Goal: Task Accomplishment & Management: Use online tool/utility

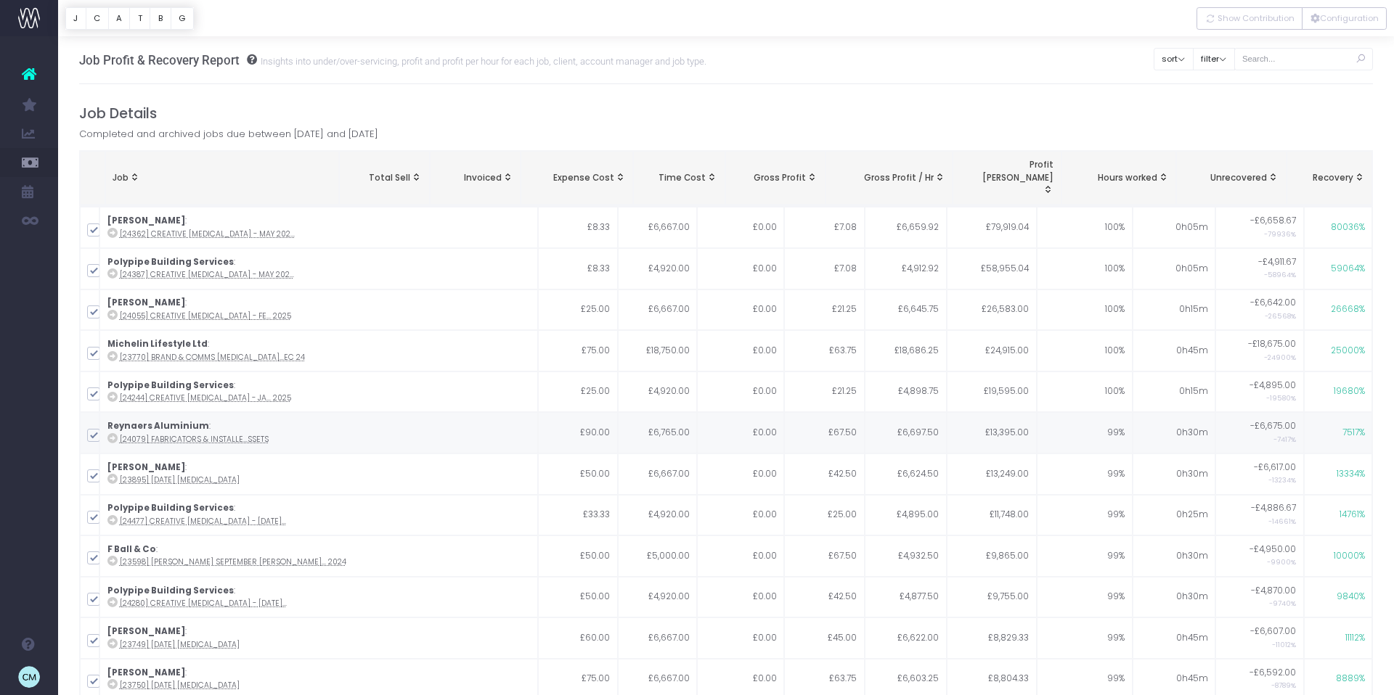
click at [80, 414] on link "New Forecast" at bounding box center [69, 423] width 22 height 29
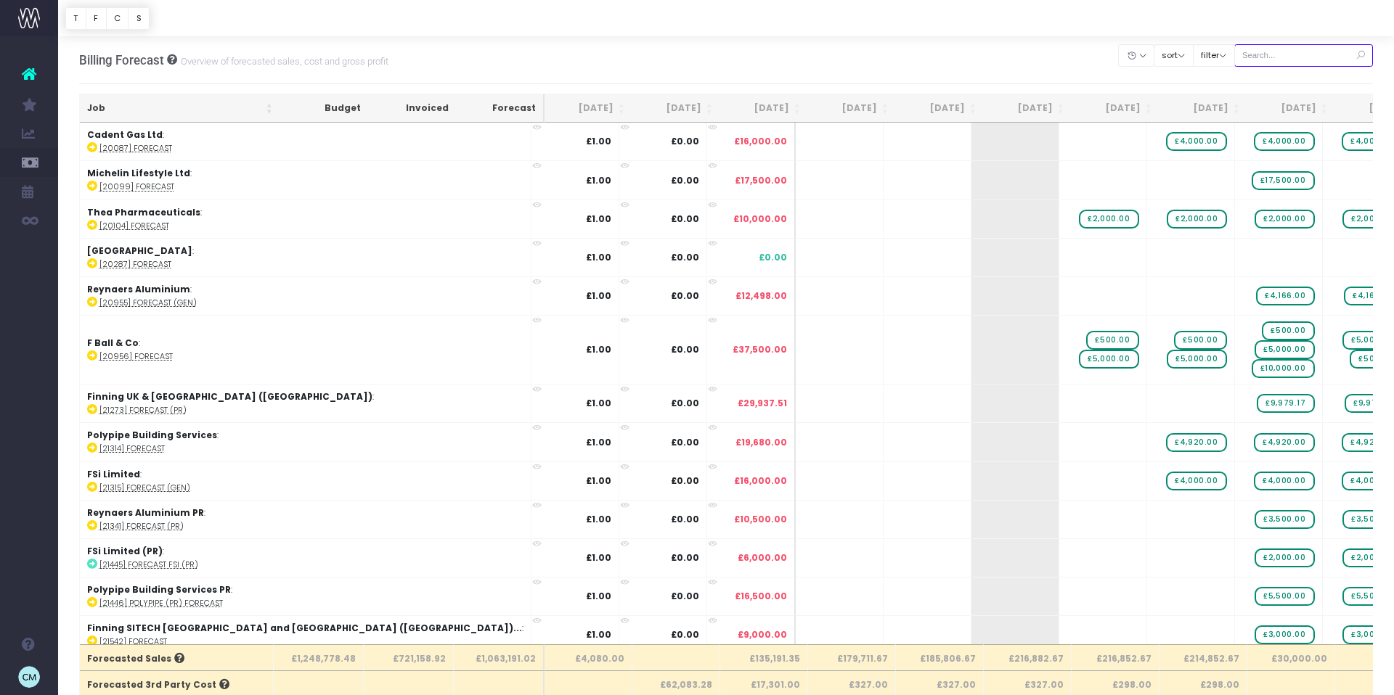
click at [1286, 54] on input "text" at bounding box center [1303, 55] width 139 height 23
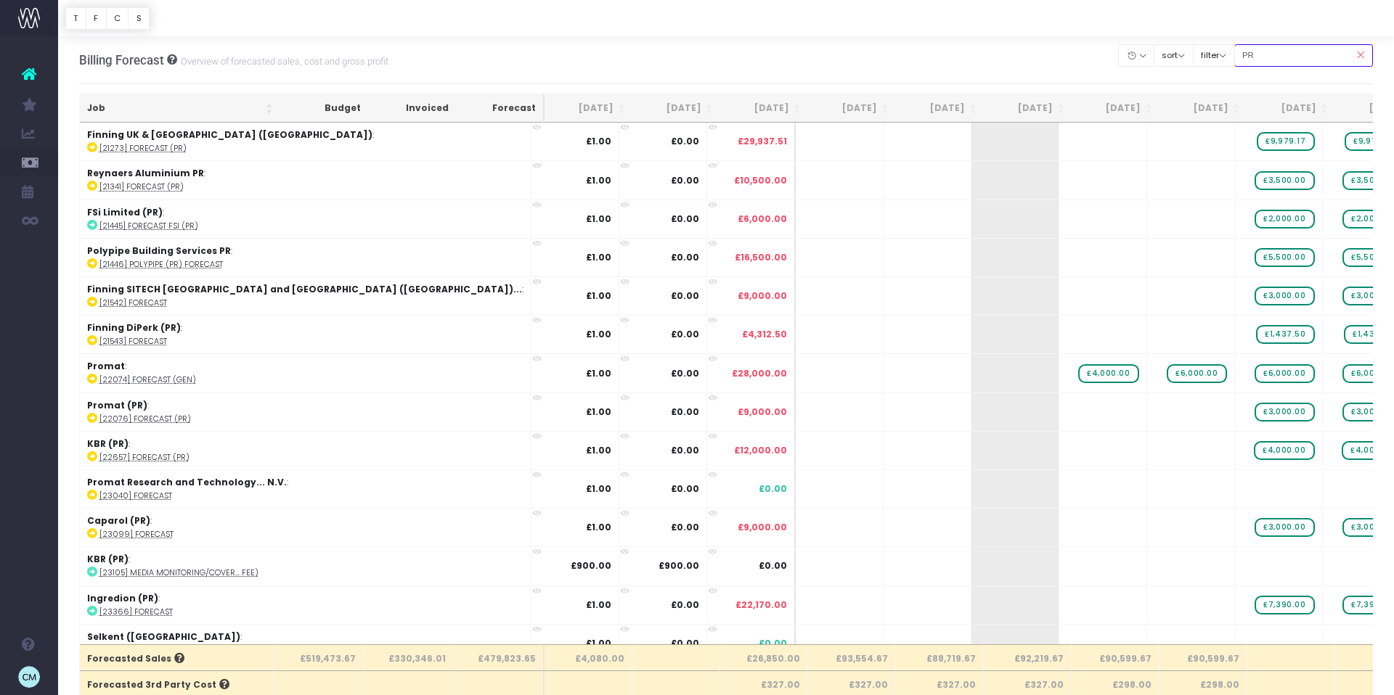
click at [1298, 54] on input "PR" at bounding box center [1303, 55] width 139 height 23
click at [1273, 56] on input "PR" at bounding box center [1303, 55] width 139 height 23
type input "pr"
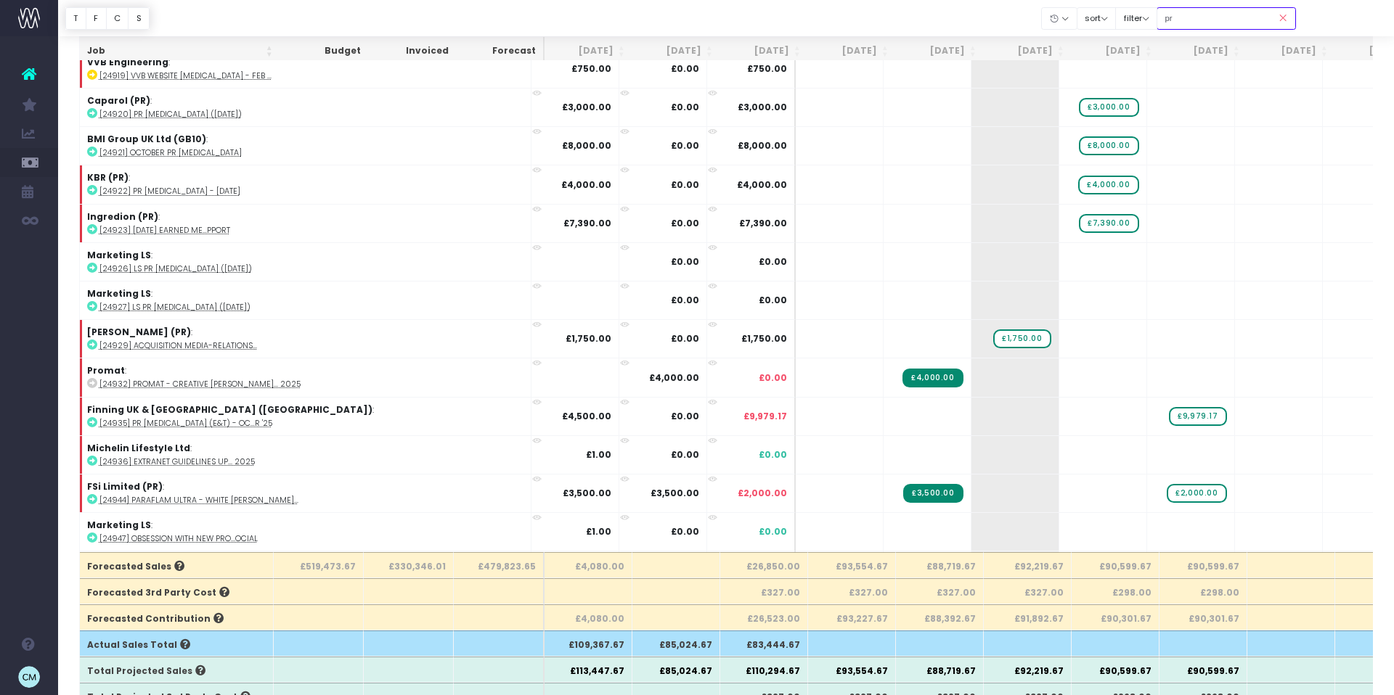
scroll to position [6914, 0]
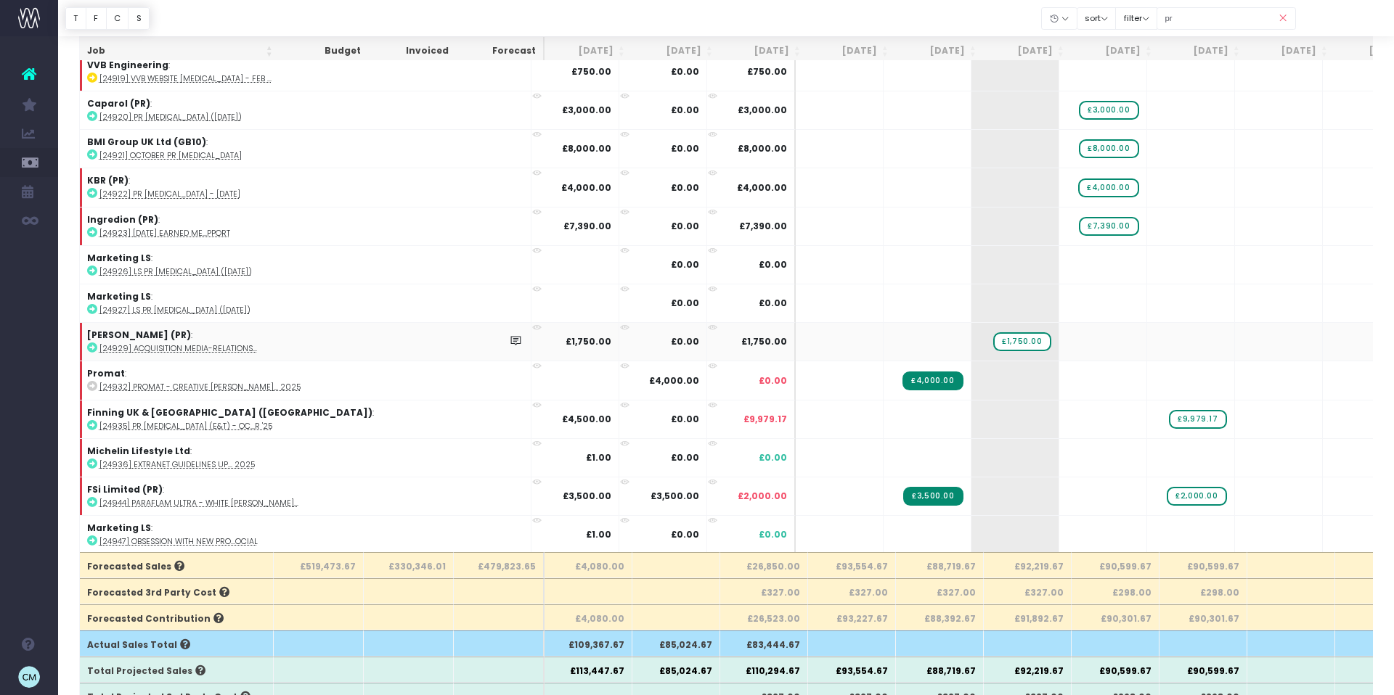
click at [168, 349] on abbr "[24929] Acquisition media-relations..." at bounding box center [178, 348] width 158 height 11
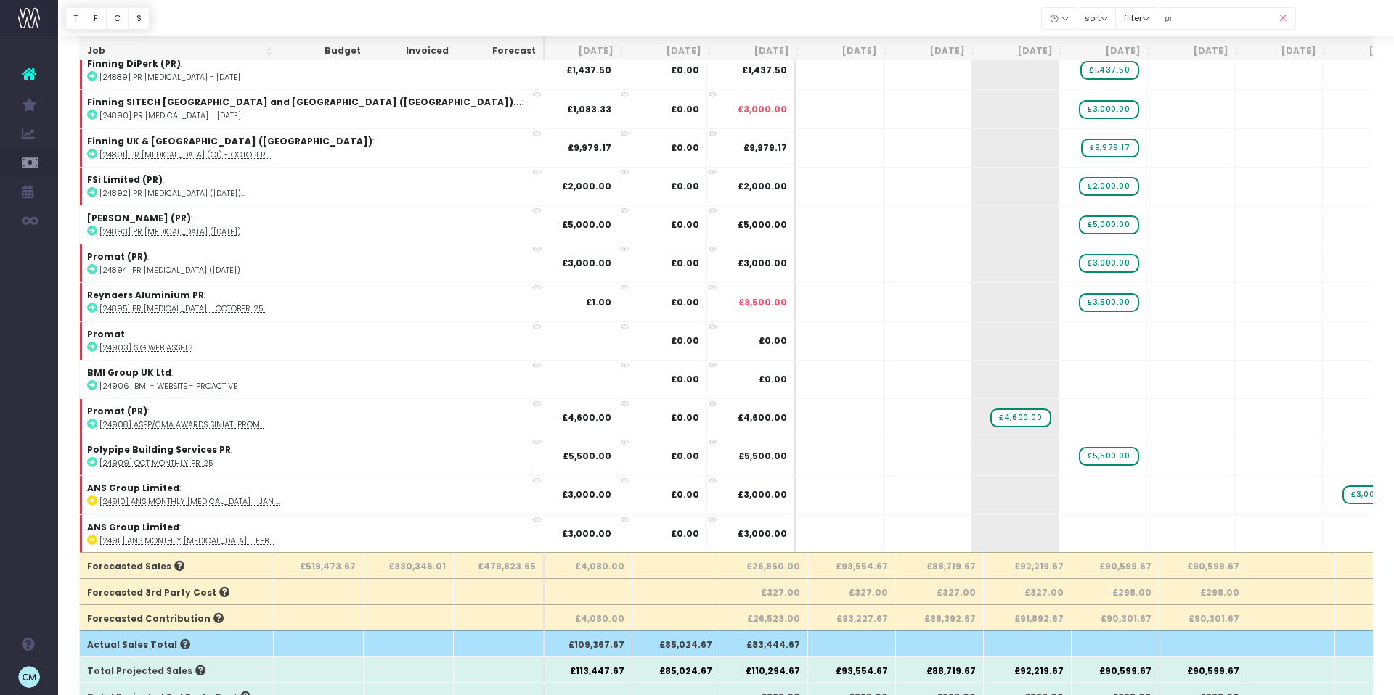
scroll to position [6134, 0]
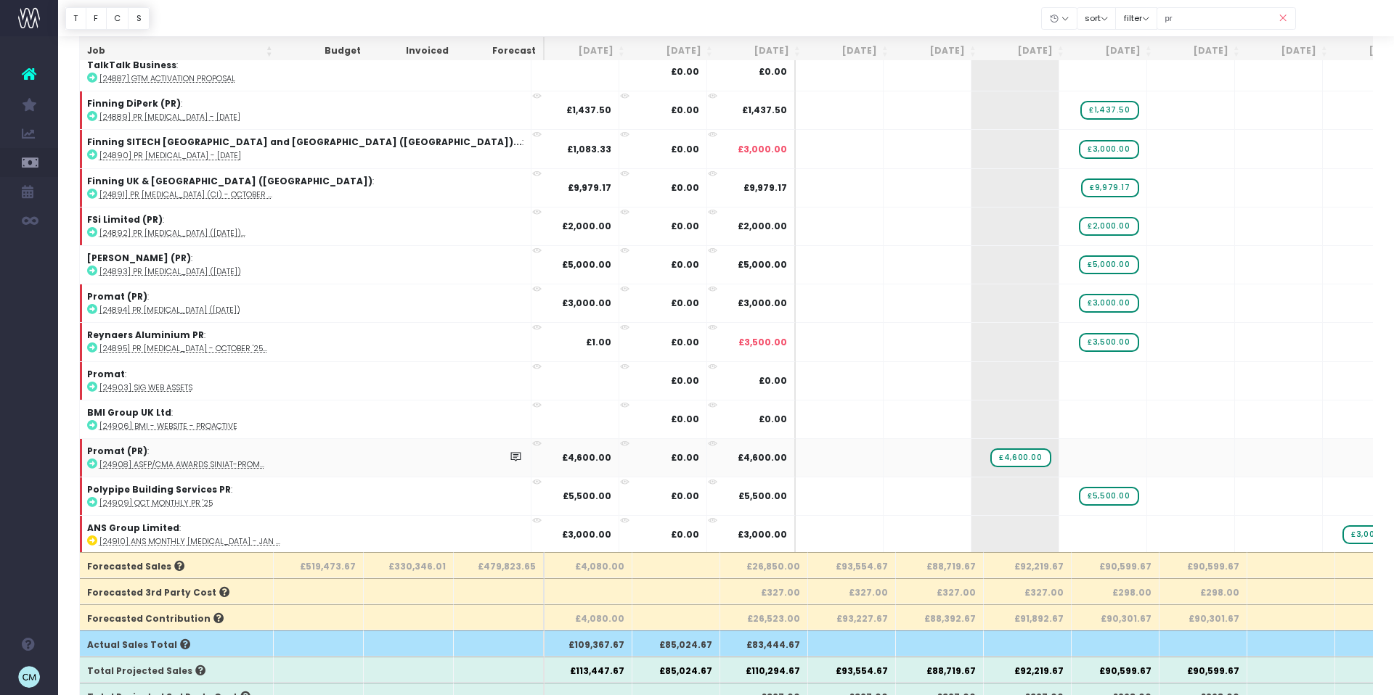
click at [218, 464] on abbr "[24908] ASFP/CMA Awards Siniat-Prom..." at bounding box center [181, 465] width 165 height 11
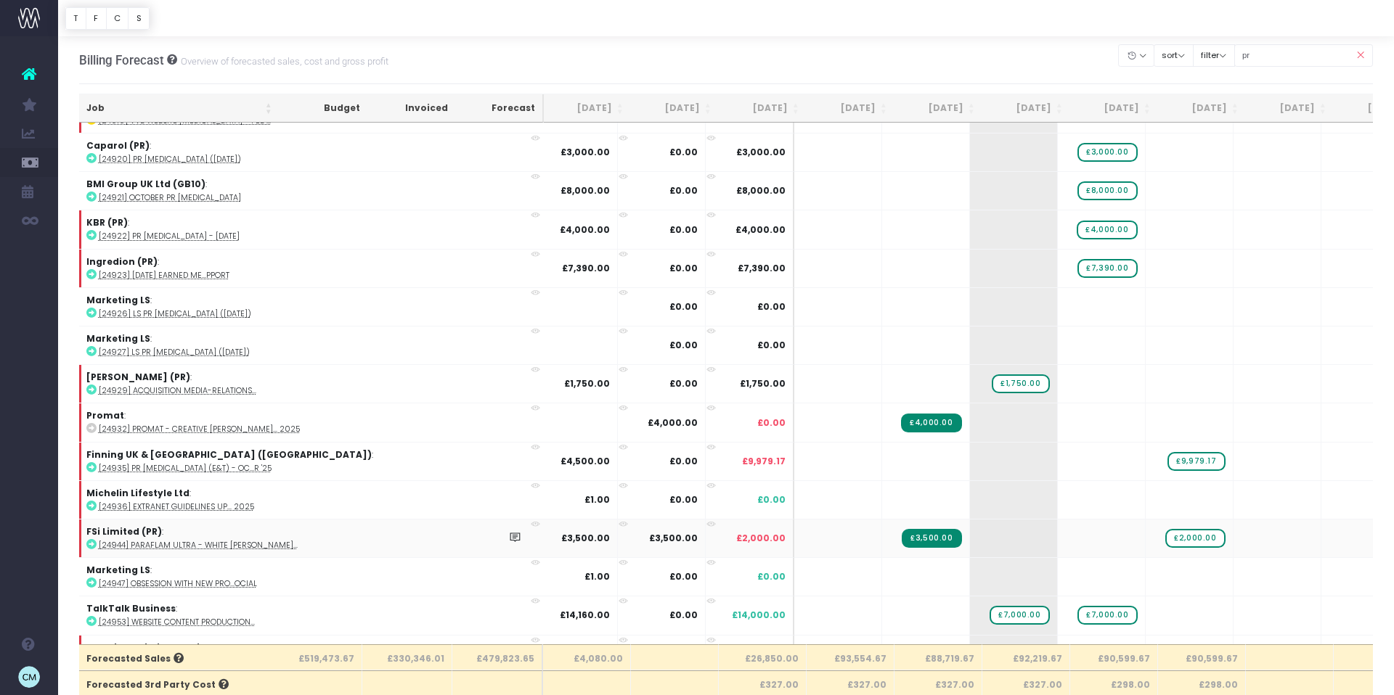
scroll to position [0, 4]
click at [200, 547] on abbr "[24944] Paraflam Ultra - white [PERSON_NAME]..." at bounding box center [198, 545] width 199 height 11
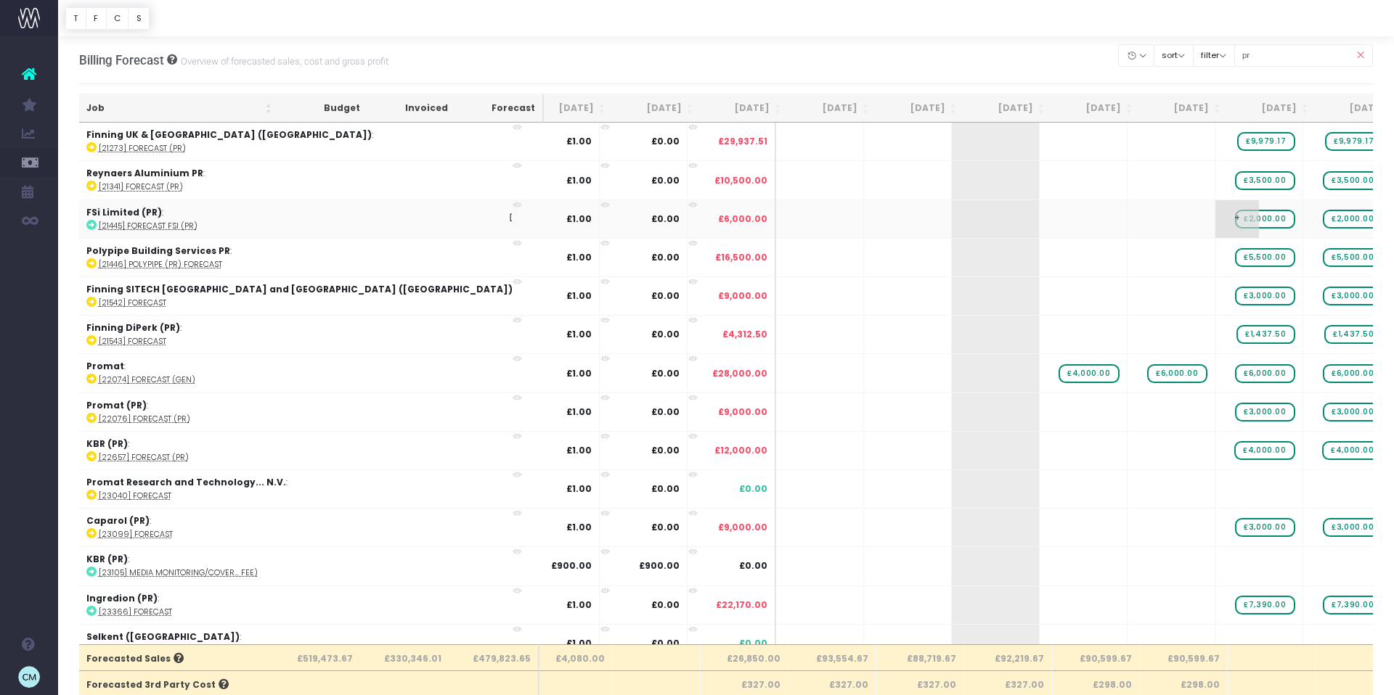
scroll to position [0, 0]
